Goal: Information Seeking & Learning: Compare options

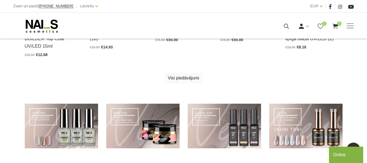
scroll to position [361, 0]
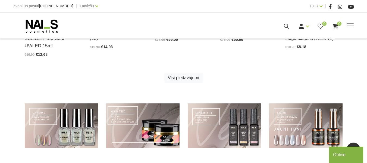
click at [163, 117] on link at bounding box center [142, 125] width 73 height 45
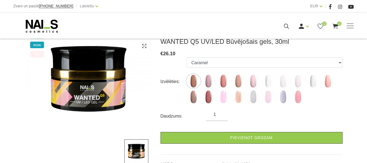
scroll to position [108, 0]
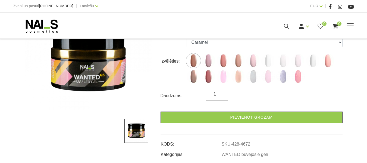
click at [0, 0] on link "Geli un akrigeli" at bounding box center [0, 0] width 0 height 0
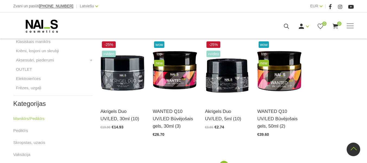
scroll to position [240, 0]
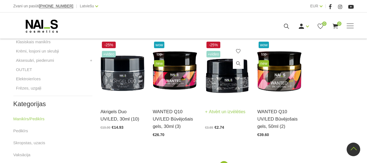
click at [236, 84] on img at bounding box center [227, 70] width 44 height 61
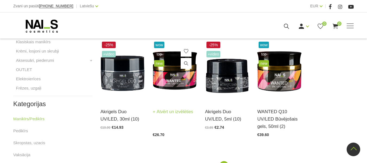
click at [177, 77] on img at bounding box center [175, 70] width 44 height 61
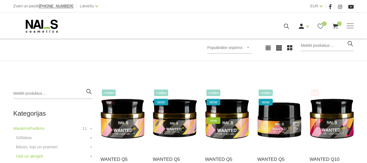
scroll to position [80, 0]
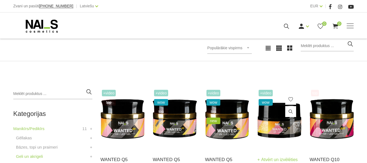
click at [276, 127] on img at bounding box center [279, 118] width 44 height 61
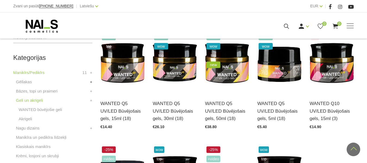
scroll to position [136, 0]
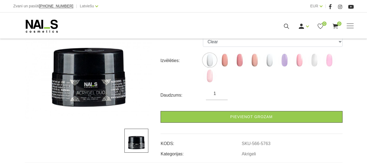
scroll to position [99, 0]
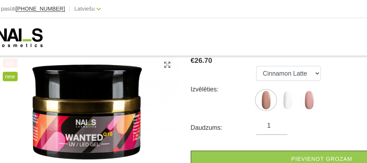
scroll to position [86, 0]
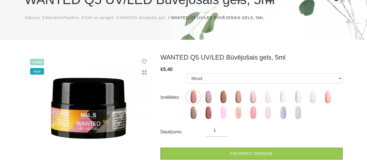
scroll to position [62, 0]
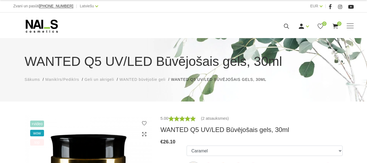
scroll to position [108, 0]
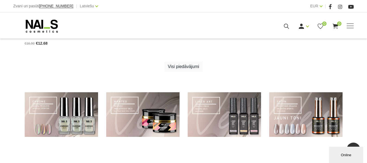
scroll to position [372, 0]
